Goal: Transaction & Acquisition: Obtain resource

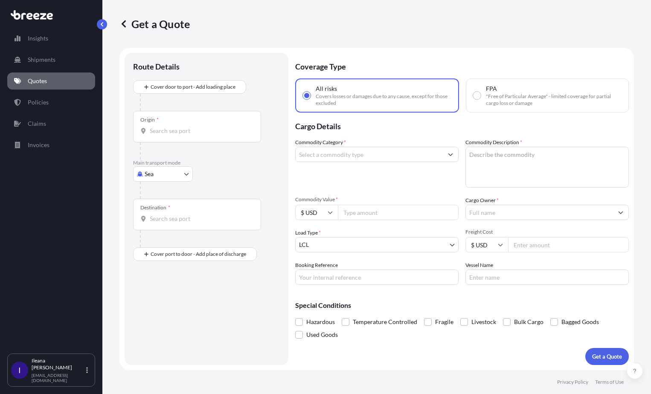
select select "Sea"
select select "1"
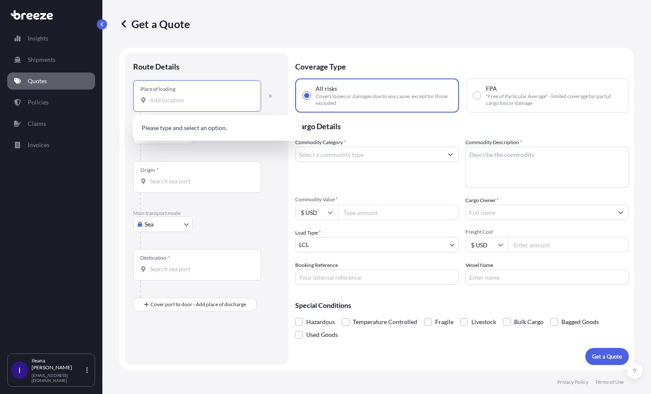
paste input "[PERSON_NAME][STREET_ADDRESS][PERSON_NAME]"
type input "[PERSON_NAME][STREET_ADDRESS][PERSON_NAME]"
click at [160, 125] on p "No results" at bounding box center [218, 128] width 162 height 19
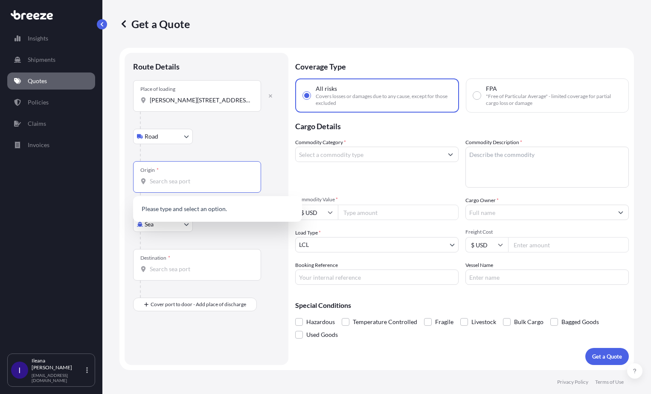
click at [191, 180] on input "Origin *" at bounding box center [200, 181] width 101 height 9
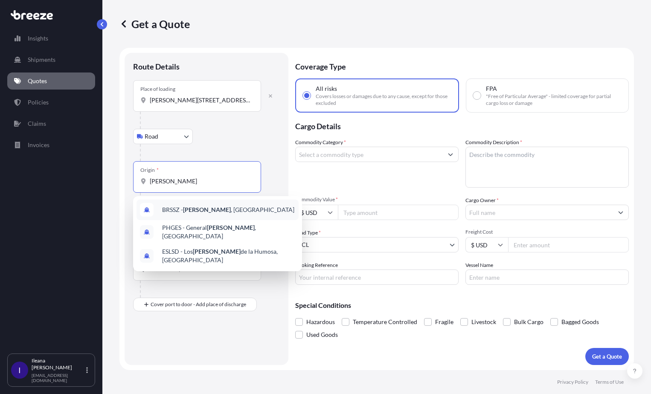
click at [212, 210] on span "[PERSON_NAME][GEOGRAPHIC_DATA] , [GEOGRAPHIC_DATA]" at bounding box center [228, 210] width 132 height 9
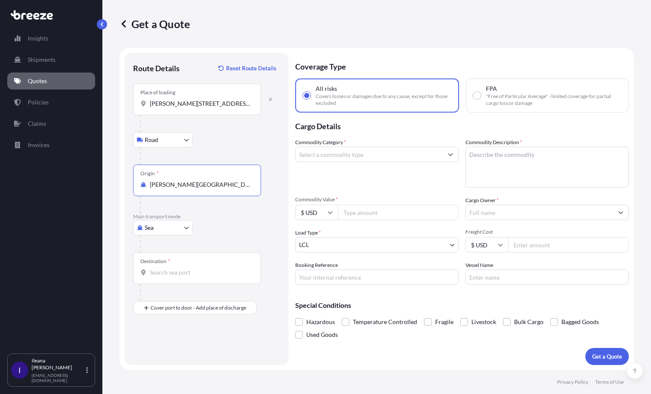
type input "[PERSON_NAME][GEOGRAPHIC_DATA], [GEOGRAPHIC_DATA]"
click at [157, 266] on div "Destination *" at bounding box center [197, 269] width 128 height 32
click at [157, 268] on input "Destination *" at bounding box center [200, 272] width 101 height 9
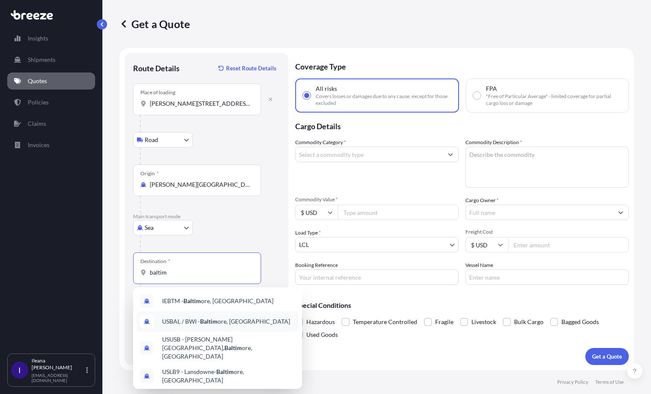
click at [245, 323] on span "USBAL / BWI - Baltim ore, [GEOGRAPHIC_DATA]" at bounding box center [226, 321] width 128 height 9
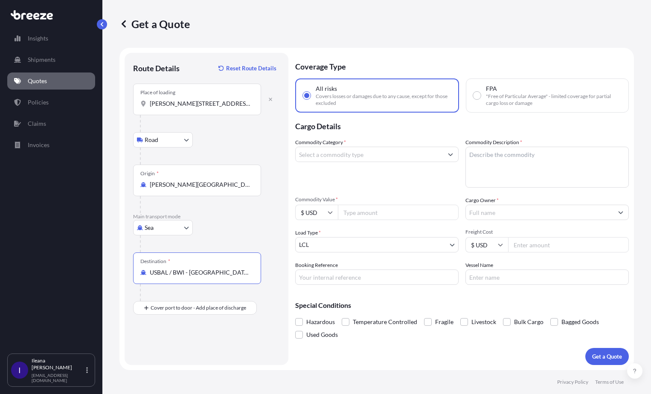
type input "USBAL / BWI - [GEOGRAPHIC_DATA], [GEOGRAPHIC_DATA]"
click at [332, 157] on input "Commodity Category *" at bounding box center [369, 154] width 147 height 15
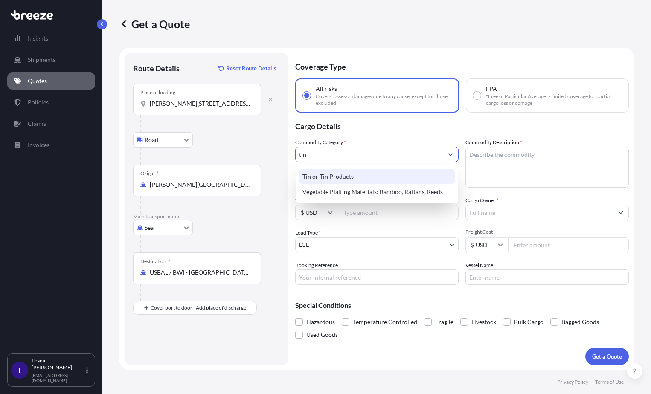
click at [331, 177] on div "Tin or Tin Products" at bounding box center [377, 176] width 156 height 15
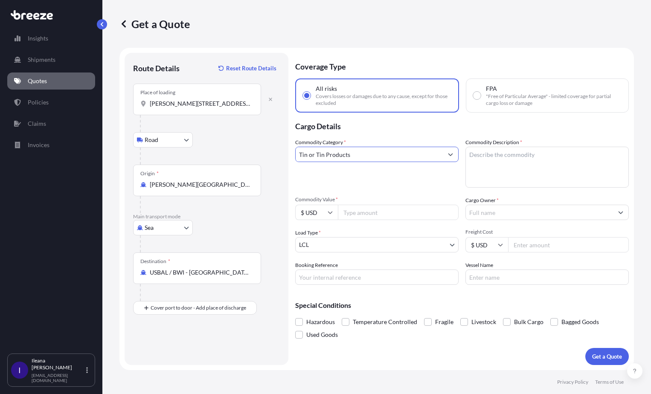
type input "Tin or Tin Products"
click at [477, 154] on textarea "Commodity Description *" at bounding box center [546, 167] width 163 height 41
paste textarea "TIN ORE INGOTS"
click at [524, 154] on textarea "TIN ORE INGOTS" at bounding box center [546, 167] width 163 height 41
paste textarea "• Pallets: 120 x 100 x 50 a 100 cm)/ 1 ton."
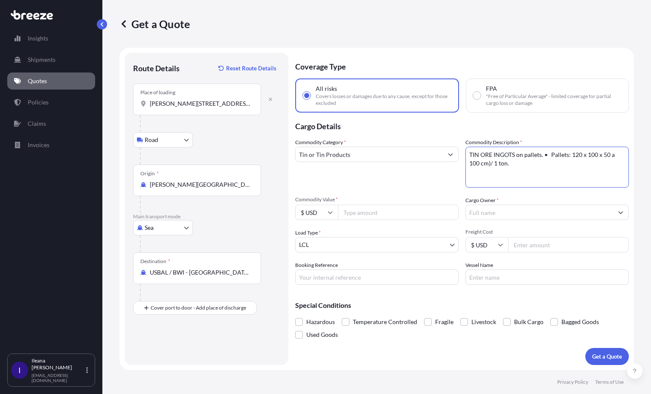
click at [554, 155] on textarea "TIN ORE INGOTS on pallets. • Pallets: 120 x 100 x 50 a 100 cm)/ 1 ton." at bounding box center [546, 167] width 163 height 41
click at [496, 164] on textarea "TIN ORE INGOTS on pallets. Pallets: 120 x 100 x 50 a 100 cm) / 1 ton." at bounding box center [546, 167] width 163 height 41
type textarea "TIN ORE INGOTS on pallets. Pallets: 120 x 100 x 50 a 100 cm) / 1 ton each."
click at [385, 211] on input "Commodity Value *" at bounding box center [398, 212] width 121 height 15
type input "80000"
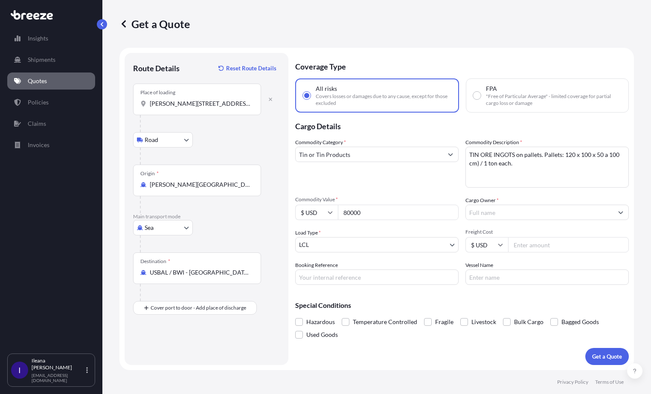
click at [407, 241] on body "Insights Shipments Quotes Policies Claims Invoices I [PERSON_NAME] [EMAIL_ADDRE…" at bounding box center [325, 197] width 651 height 394
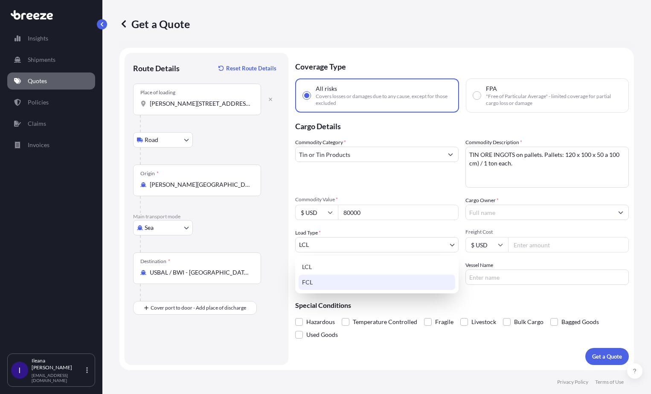
click at [344, 276] on div "FCL" at bounding box center [377, 282] width 157 height 15
select select "2"
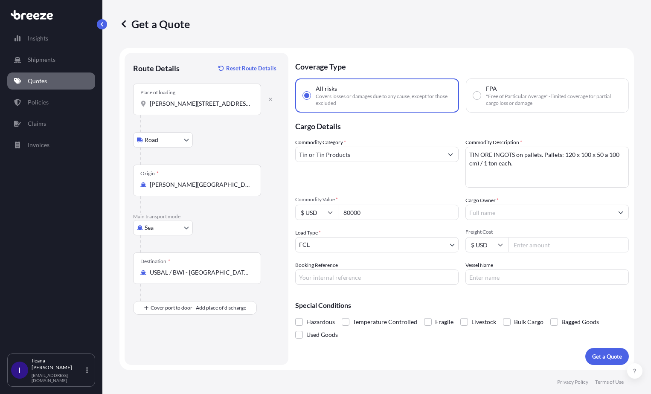
click at [361, 214] on input "80000" at bounding box center [398, 212] width 121 height 15
click at [354, 212] on input "800000" at bounding box center [398, 212] width 121 height 15
type input "800000"
click at [547, 247] on input "Freight Cost" at bounding box center [568, 244] width 121 height 15
type input "2500"
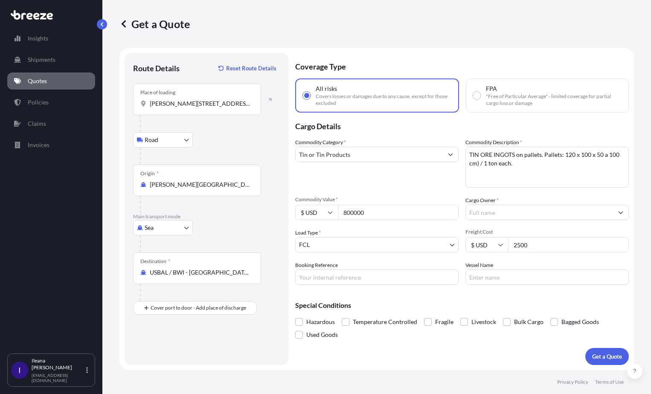
click at [320, 280] on input "Booking Reference" at bounding box center [376, 277] width 163 height 15
type input "Pending"
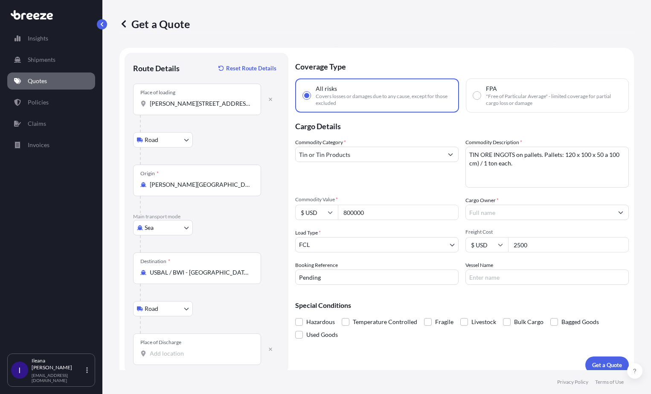
click at [163, 354] on input "Place of Discharge" at bounding box center [200, 353] width 101 height 9
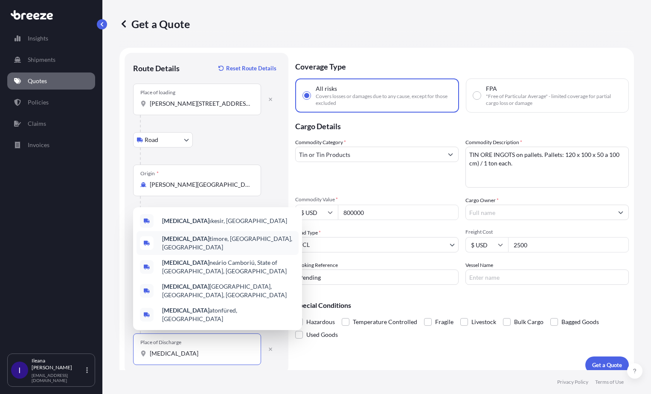
click at [193, 252] on span "[MEDICAL_DATA] timore, [GEOGRAPHIC_DATA], [GEOGRAPHIC_DATA]" at bounding box center [228, 243] width 133 height 17
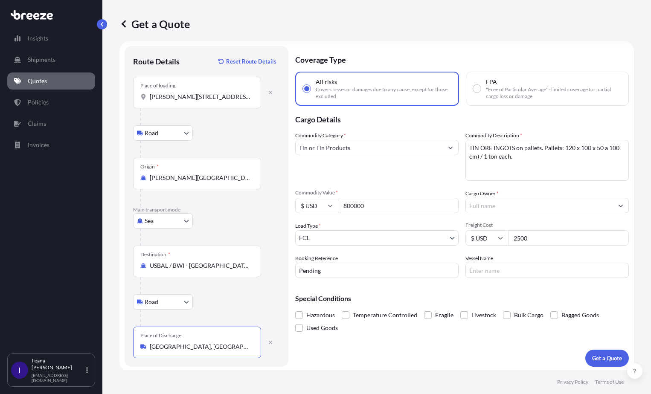
scroll to position [9, 0]
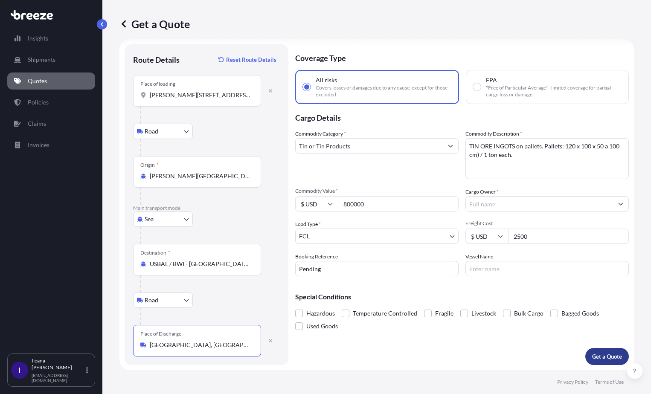
type input "[GEOGRAPHIC_DATA], [GEOGRAPHIC_DATA], [GEOGRAPHIC_DATA]"
click at [601, 352] on p "Get a Quote" at bounding box center [607, 356] width 30 height 9
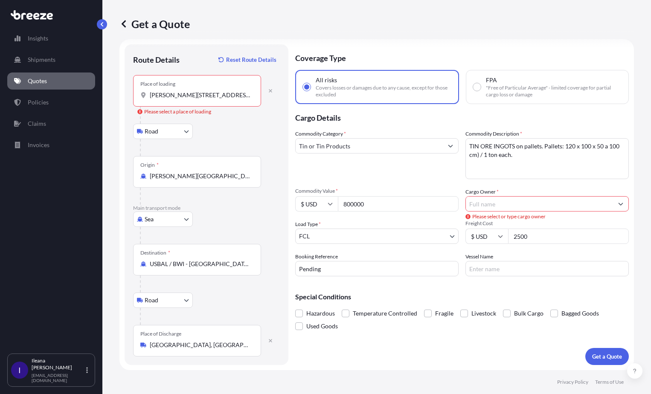
click at [195, 97] on input "[PERSON_NAME][STREET_ADDRESS][PERSON_NAME]" at bounding box center [200, 95] width 101 height 9
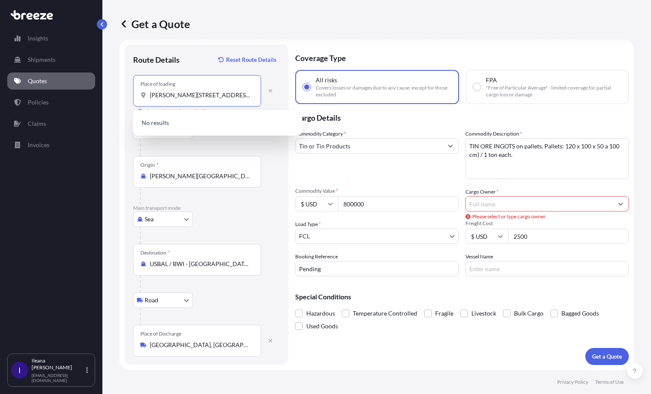
click at [195, 96] on input "[PERSON_NAME][STREET_ADDRESS][PERSON_NAME]" at bounding box center [200, 95] width 101 height 9
click at [208, 96] on input "[PERSON_NAME][STREET_ADDRESS][PERSON_NAME]" at bounding box center [200, 95] width 101 height 9
click at [250, 94] on div "[PERSON_NAME][STREET_ADDRESS][PERSON_NAME]" at bounding box center [196, 95] width 113 height 9
click at [250, 94] on input "[PERSON_NAME][STREET_ADDRESS][PERSON_NAME]" at bounding box center [200, 95] width 101 height 9
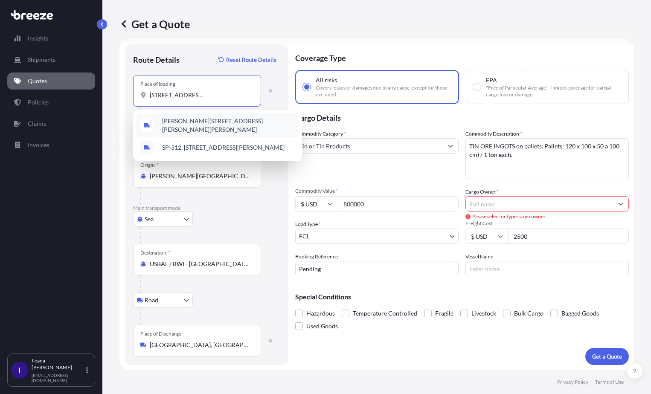
click at [209, 127] on span "[PERSON_NAME][STREET_ADDRESS][PERSON_NAME][PERSON_NAME]" at bounding box center [228, 125] width 133 height 17
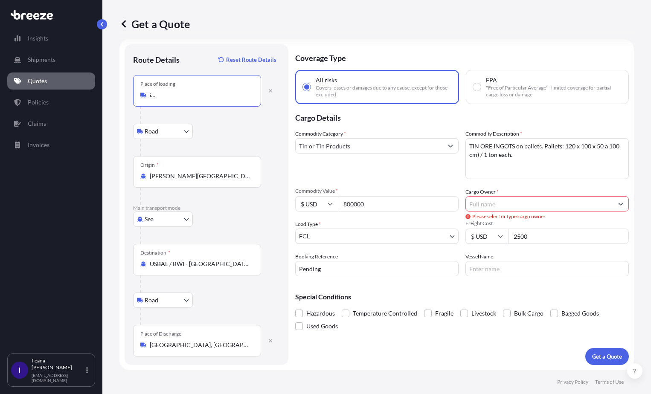
type input "[PERSON_NAME][STREET_ADDRESS][PERSON_NAME][PERSON_NAME]"
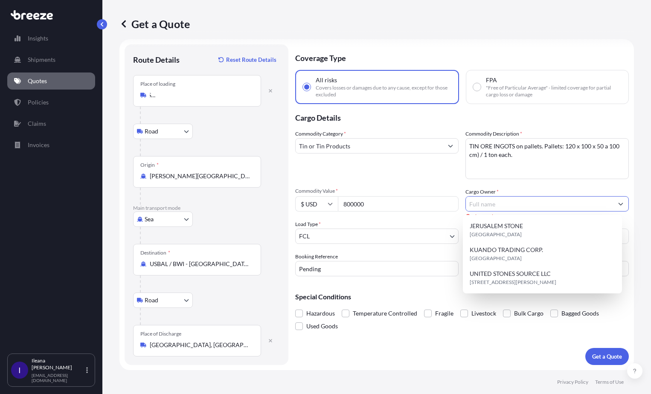
scroll to position [0, 0]
click at [485, 201] on input "Cargo Owner *" at bounding box center [539, 203] width 147 height 15
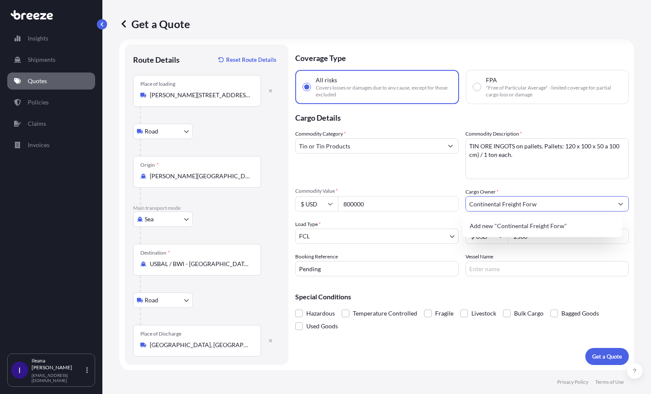
drag, startPoint x: 540, startPoint y: 207, endPoint x: 442, endPoint y: 211, distance: 97.4
click at [442, 211] on div "Commodity Category * Tin or Tin Products Commodity Description * TIN ORE INGOTS…" at bounding box center [462, 203] width 334 height 147
paste input "MINERACAO TQABOCA"
click at [525, 226] on span "Add new "MINERACAO TQABOCA"" at bounding box center [518, 226] width 96 height 9
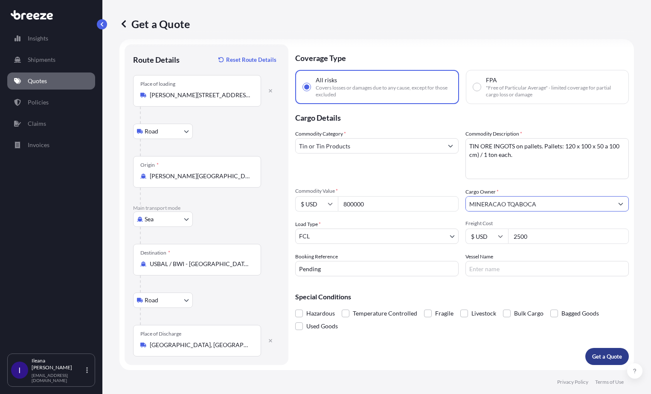
type input "MINERACAO TQABOCA"
click at [600, 356] on p "Get a Quote" at bounding box center [607, 356] width 30 height 9
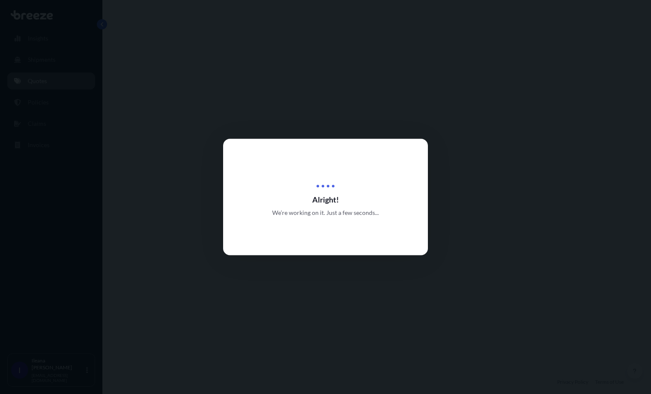
select select "Road"
select select "Sea"
select select "Road"
select select "2"
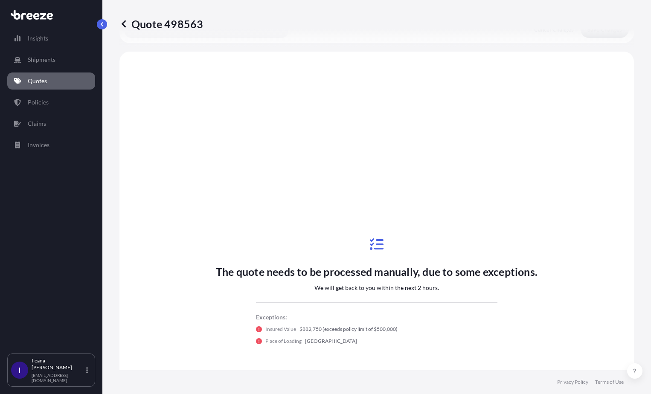
scroll to position [341, 0]
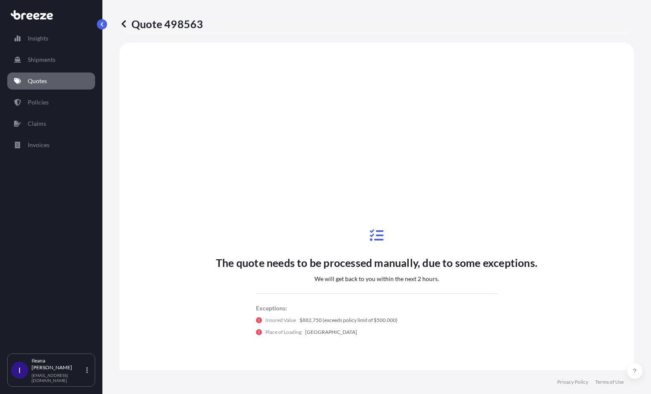
click at [36, 80] on p "Quotes" at bounding box center [37, 81] width 19 height 9
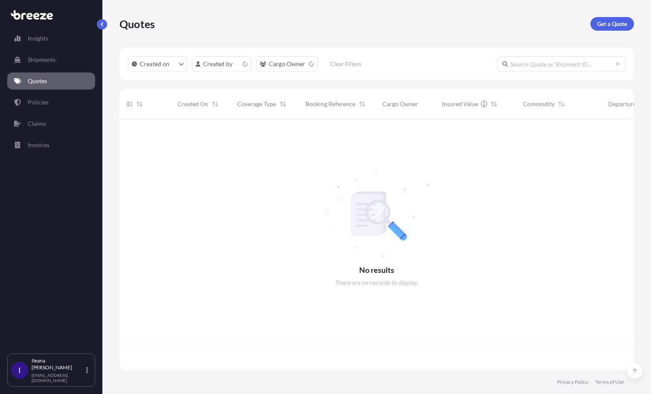
scroll to position [249, 508]
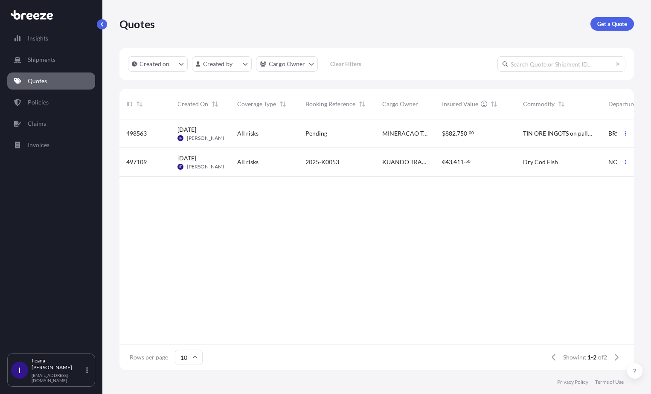
click at [606, 159] on div "NOAES" at bounding box center [632, 162] width 60 height 29
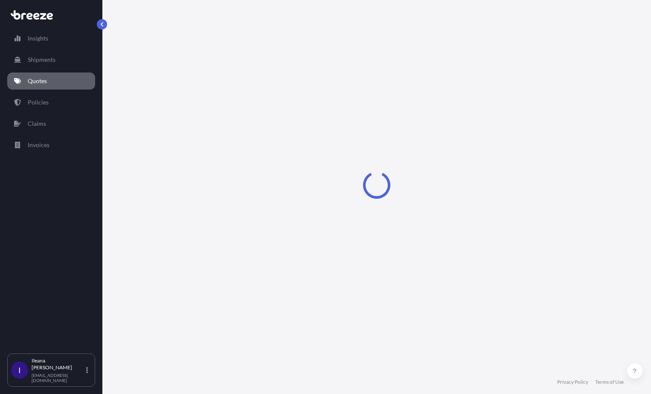
select select "Road"
select select "Sea"
select select "2"
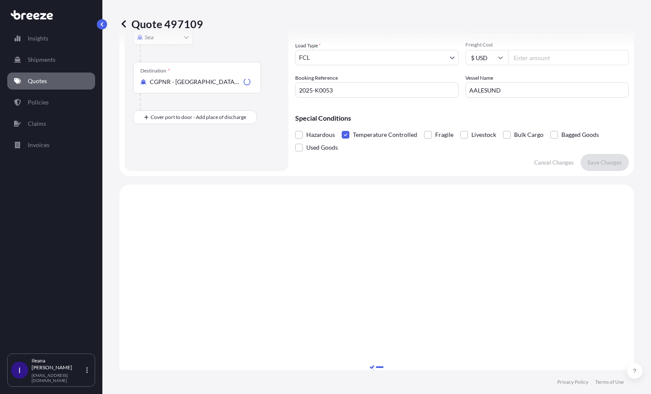
scroll to position [329, 0]
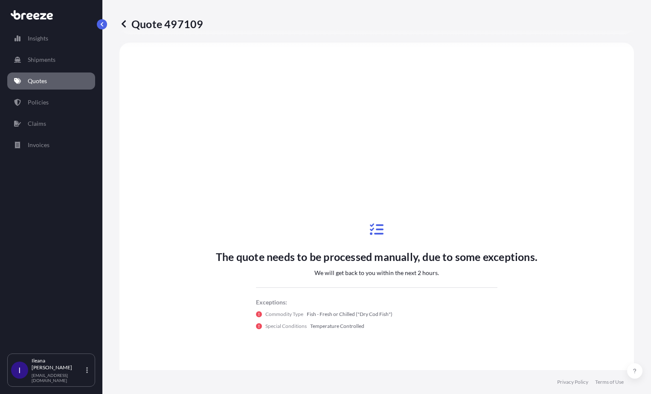
click at [42, 79] on p "Quotes" at bounding box center [37, 81] width 19 height 9
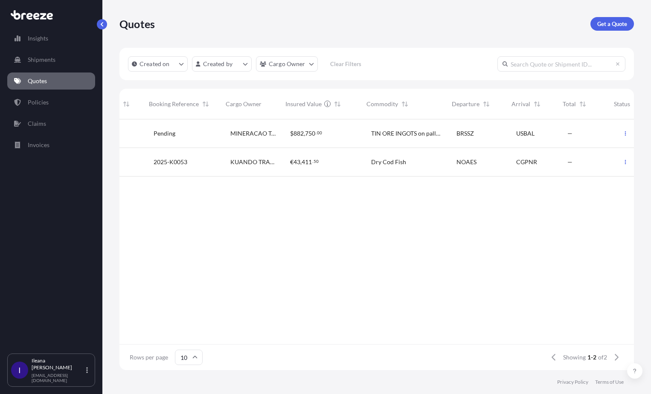
scroll to position [0, 207]
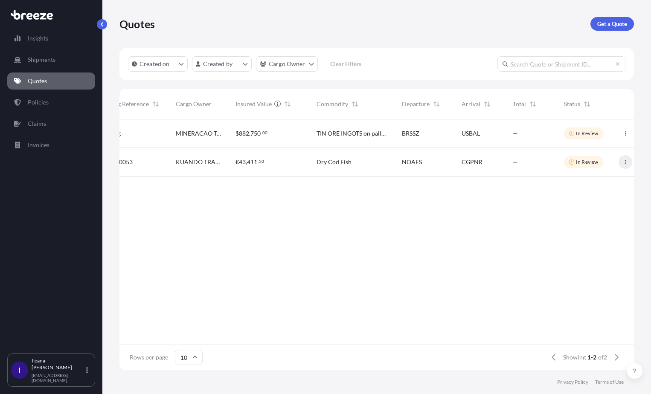
click at [624, 162] on icon "button" at bounding box center [625, 162] width 5 height 5
click at [612, 179] on p "Duplicate quote" at bounding box center [591, 179] width 43 height 9
select select "Road"
select select "Sea"
select select "2"
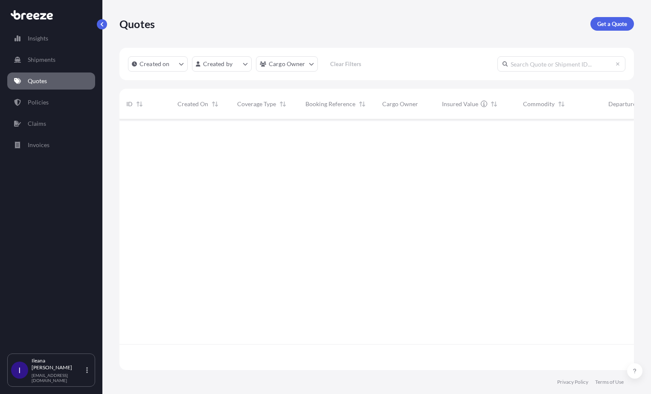
scroll to position [249, 508]
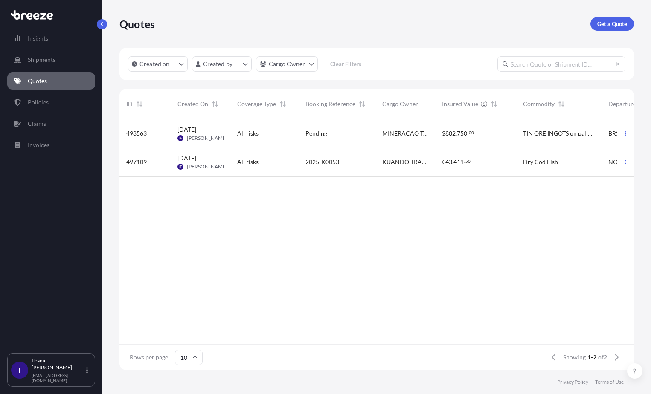
drag, startPoint x: 624, startPoint y: 132, endPoint x: 553, endPoint y: 200, distance: 98.1
click at [550, 201] on div "498563 [DATE] IF [PERSON_NAME] All risks Pending MINERACAO TQABOCA $ 882 , 750 …" at bounding box center [479, 231] width 721 height 225
click at [625, 132] on icon "button" at bounding box center [625, 133] width 1 height 4
click at [601, 149] on p "Duplicate quote" at bounding box center [591, 150] width 43 height 9
select select "Road"
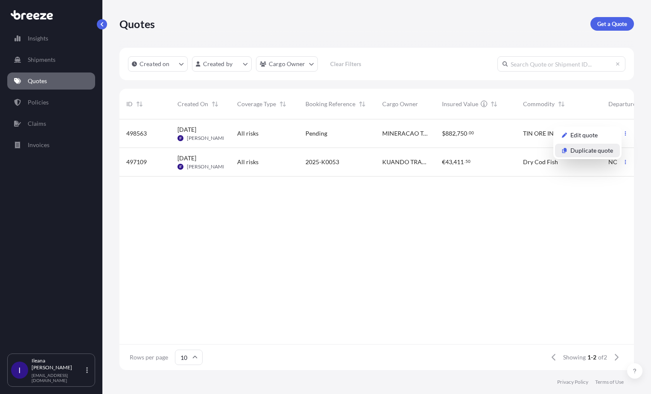
select select "Sea"
select select "Road"
select select "2"
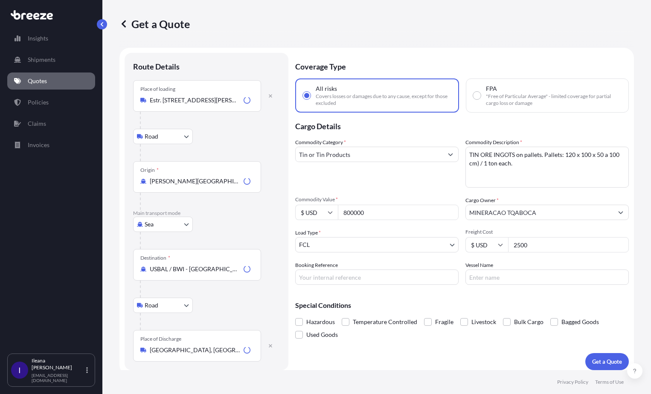
scroll to position [5, 0]
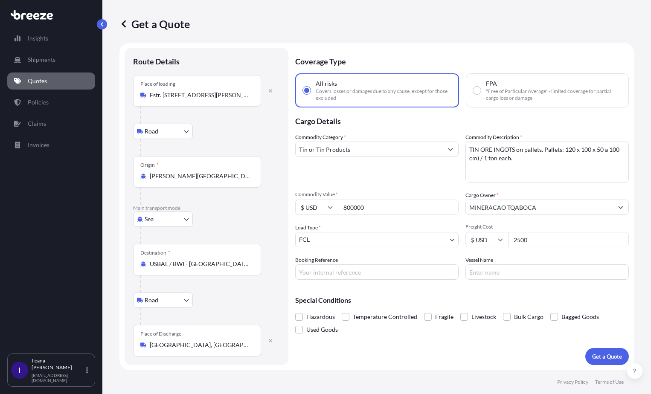
click at [191, 264] on input "USBAL / BWI - [GEOGRAPHIC_DATA], [GEOGRAPHIC_DATA]" at bounding box center [200, 264] width 101 height 9
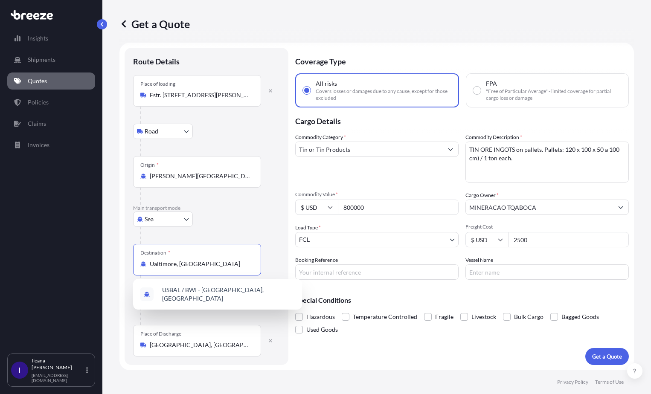
type input "[PERSON_NAME], [GEOGRAPHIC_DATA]"
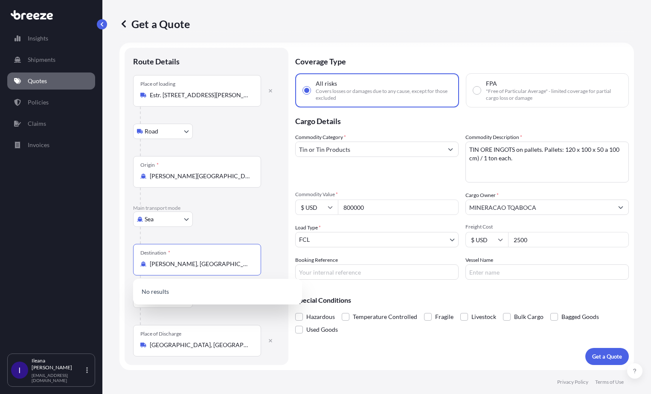
drag, startPoint x: 225, startPoint y: 267, endPoint x: 133, endPoint y: 260, distance: 92.4
click at [133, 260] on div "Destination * [GEOGRAPHIC_DATA], [GEOGRAPHIC_DATA]" at bounding box center [197, 260] width 128 height 32
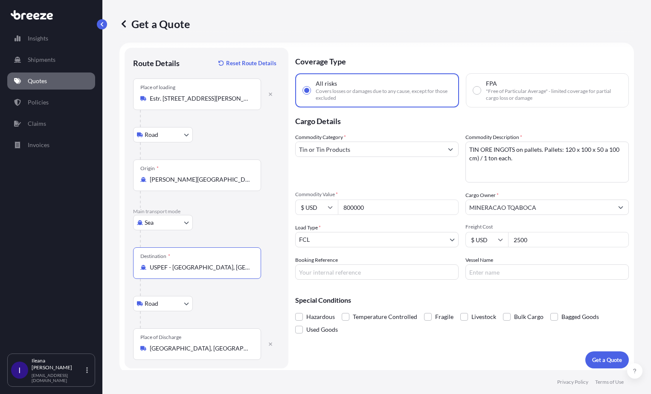
type input "USPEF - [GEOGRAPHIC_DATA], [GEOGRAPHIC_DATA]"
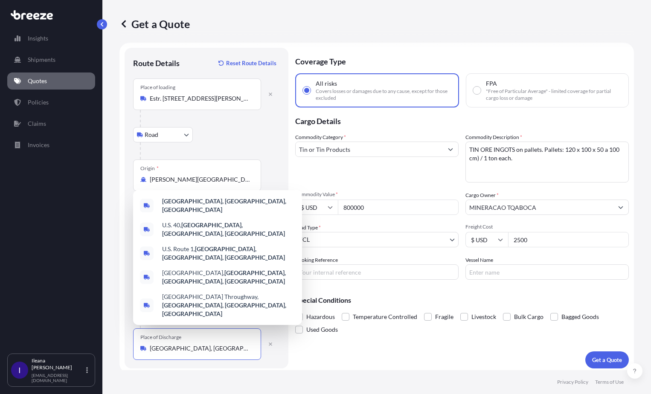
drag, startPoint x: 209, startPoint y: 350, endPoint x: 128, endPoint y: 347, distance: 81.5
click at [128, 347] on div "Route Details Reset Route Details Place of loading Estr. dos Romeiros, 49 - [GE…" at bounding box center [207, 208] width 164 height 321
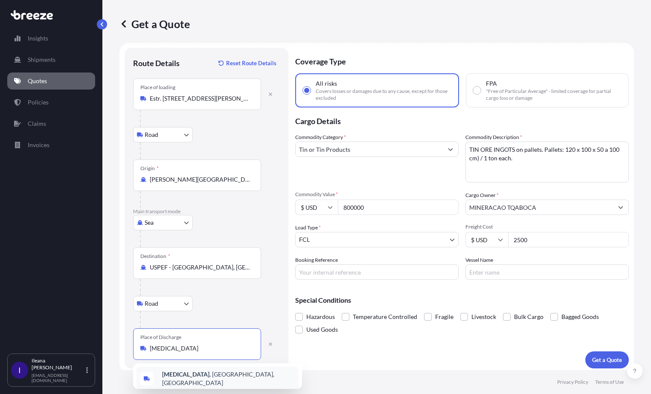
click at [177, 378] on span "[MEDICAL_DATA] , [GEOGRAPHIC_DATA], [GEOGRAPHIC_DATA]" at bounding box center [228, 378] width 133 height 17
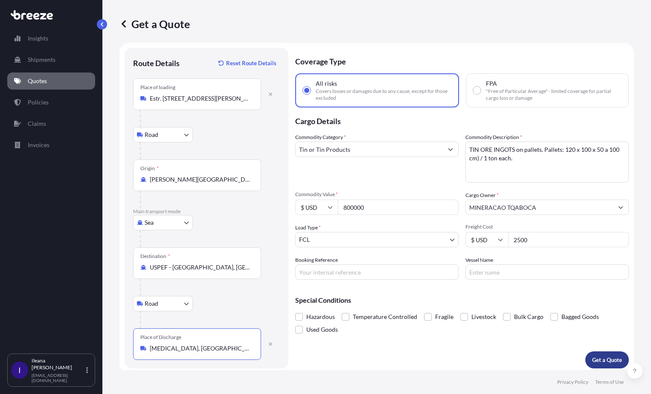
type input "[MEDICAL_DATA], [GEOGRAPHIC_DATA], [GEOGRAPHIC_DATA]"
click at [596, 358] on p "Get a Quote" at bounding box center [607, 360] width 30 height 9
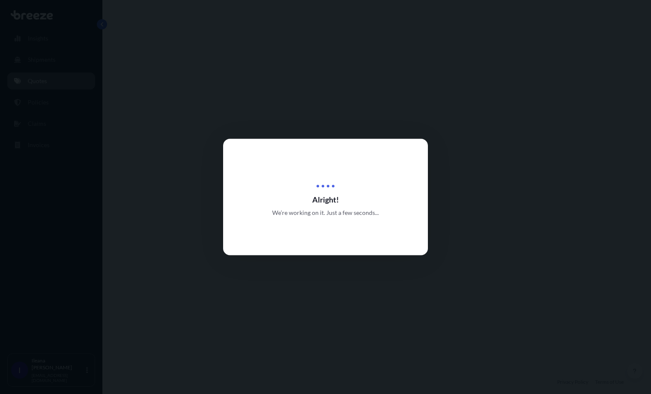
select select "Road"
select select "Sea"
select select "Road"
select select "2"
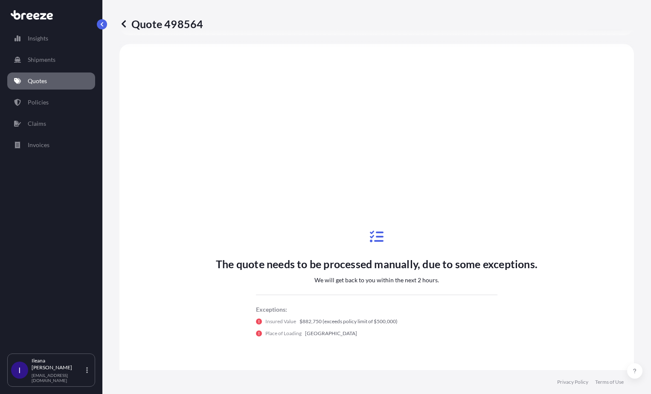
scroll to position [341, 0]
